Goal: Information Seeking & Learning: Learn about a topic

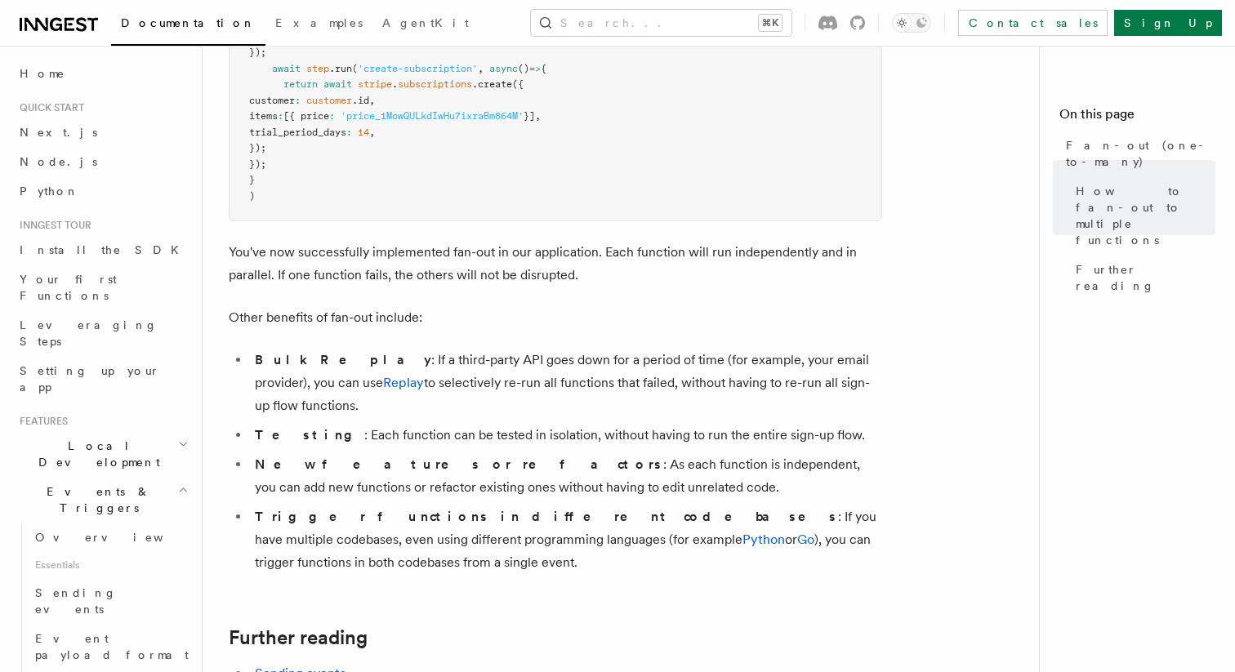
scroll to position [1897, 0]
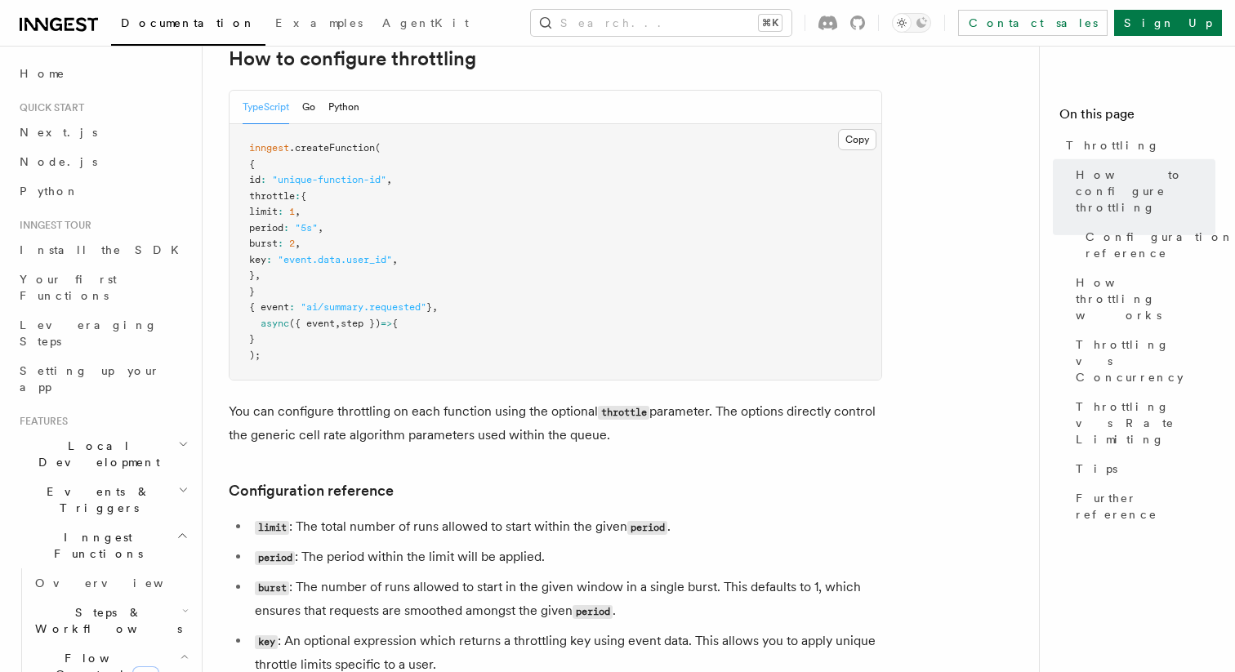
scroll to position [298, 0]
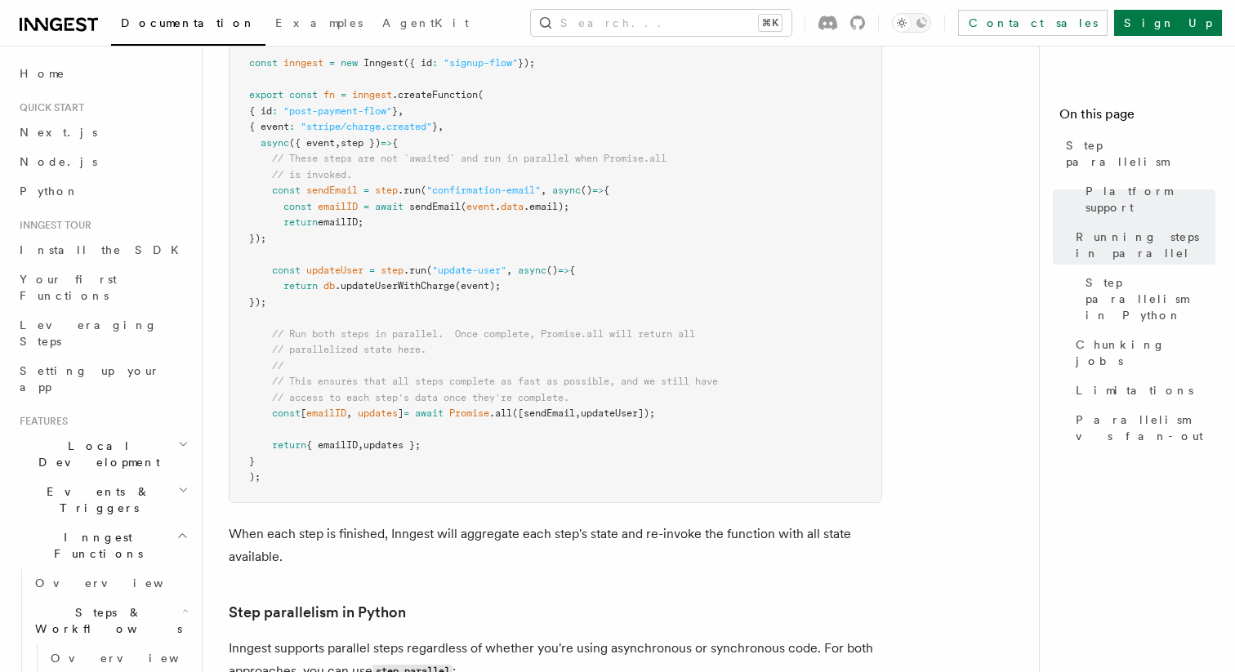
scroll to position [598, 0]
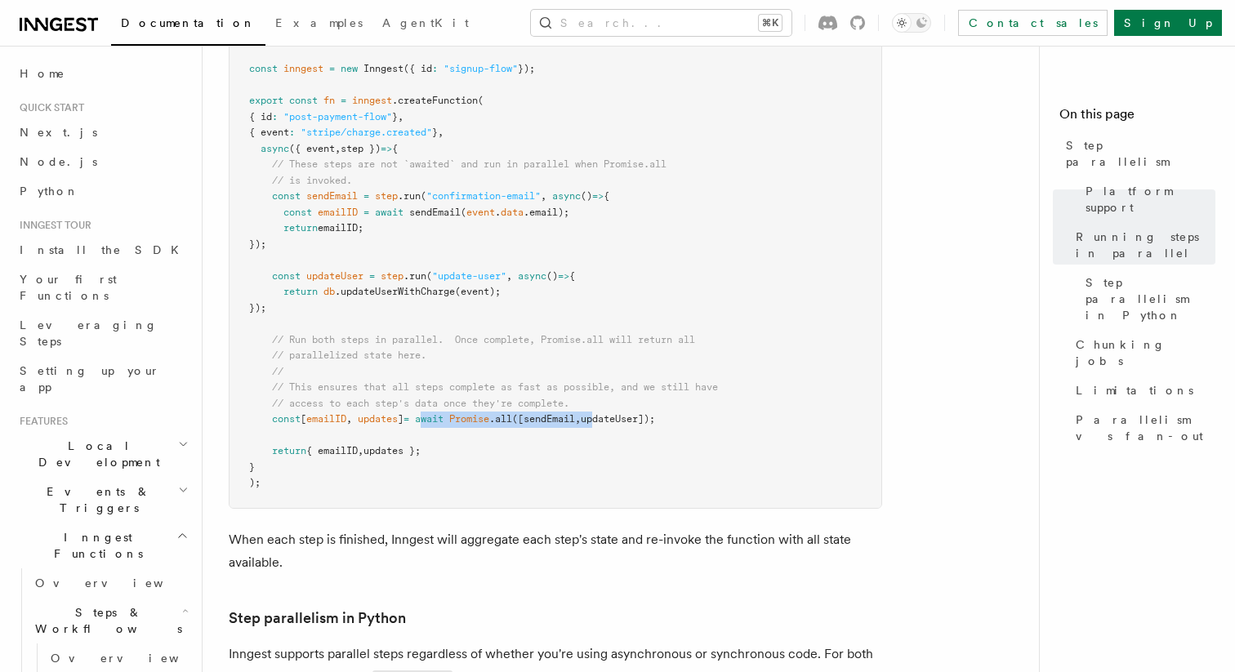
drag, startPoint x: 436, startPoint y: 401, endPoint x: 614, endPoint y: 401, distance: 177.3
click at [614, 413] on span "const [ emailID , updates ] = await Promise .all ([sendEmail , updateUser]);" at bounding box center [452, 418] width 406 height 11
click at [613, 413] on span "updateUser]);" at bounding box center [618, 418] width 74 height 11
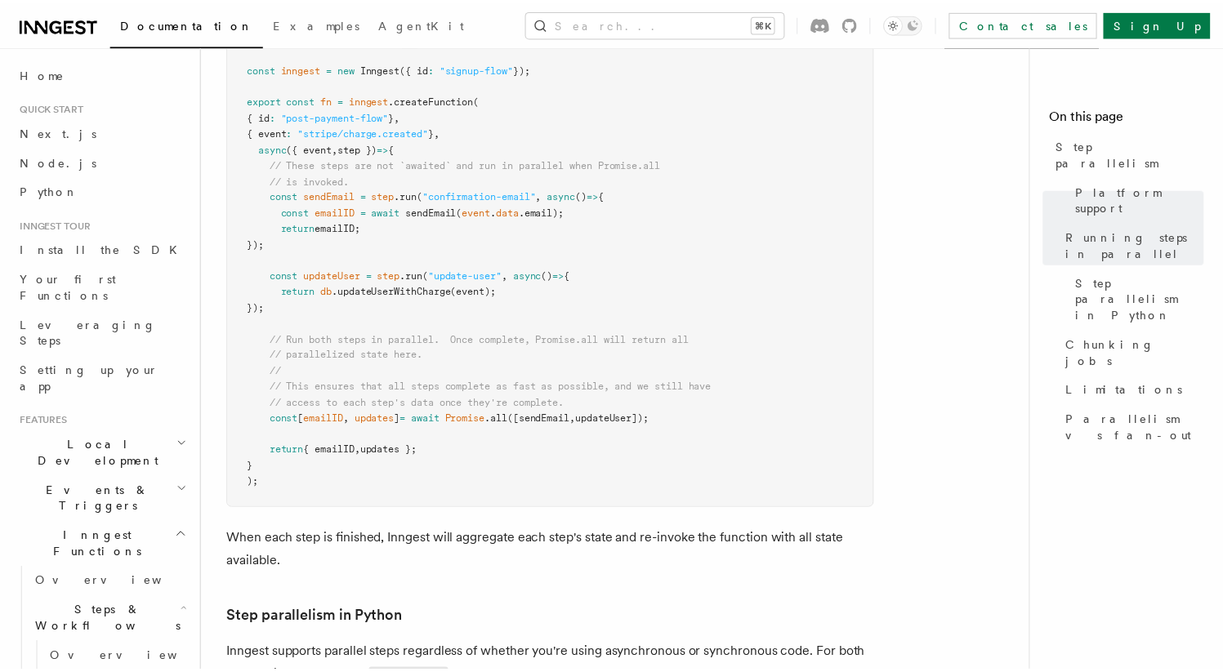
scroll to position [582, 0]
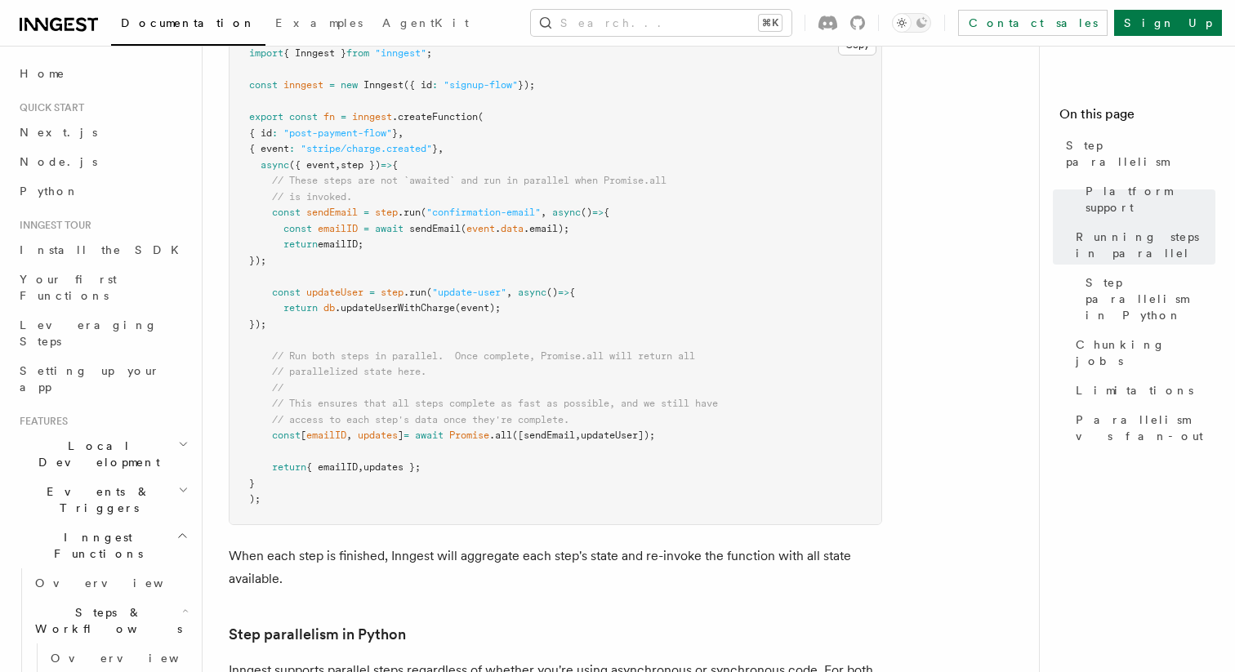
drag, startPoint x: 431, startPoint y: 415, endPoint x: 759, endPoint y: 415, distance: 327.7
click at [760, 415] on pre "import { Inngest } from "inngest" ; const inngest = new Inngest ({ id : "signup…" at bounding box center [556, 276] width 652 height 495
click at [759, 415] on pre "import { Inngest } from "inngest" ; const inngest = new Inngest ({ id : "signup…" at bounding box center [556, 276] width 652 height 495
